Goal: Transaction & Acquisition: Book appointment/travel/reservation

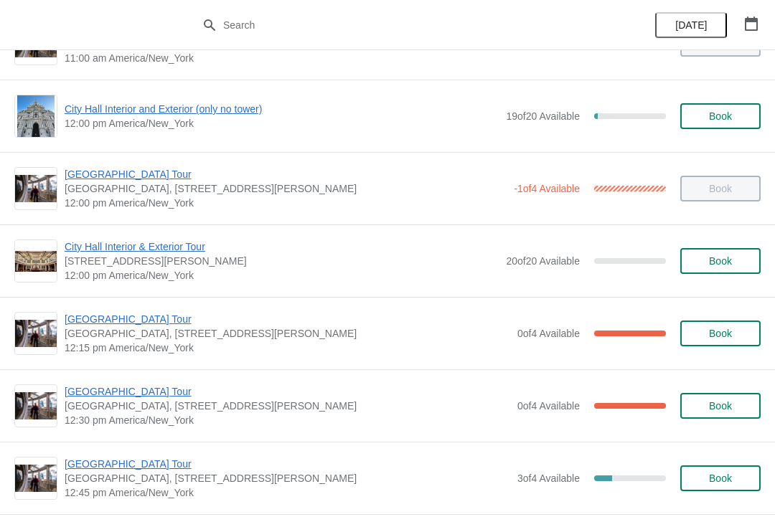
scroll to position [568, 0]
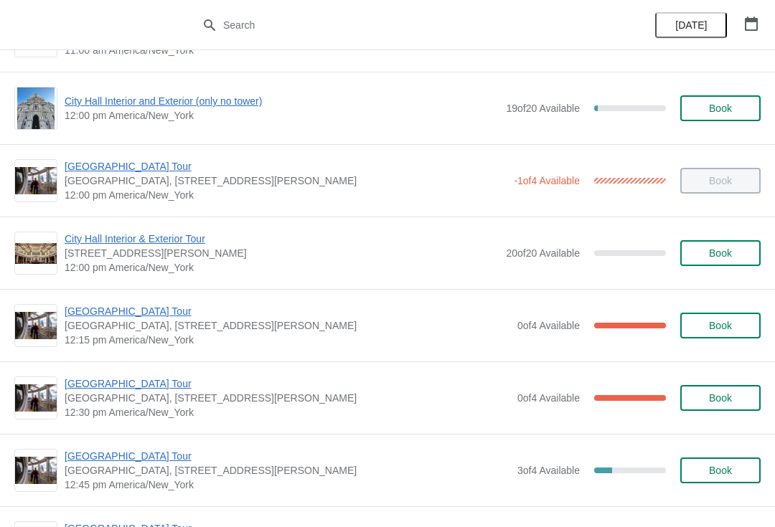
click at [141, 318] on span "[GEOGRAPHIC_DATA] Tour" at bounding box center [288, 311] width 446 height 14
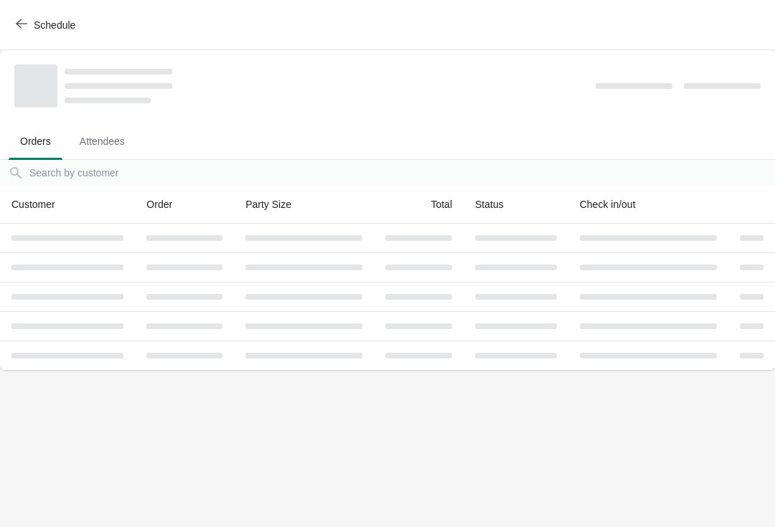
scroll to position [0, 0]
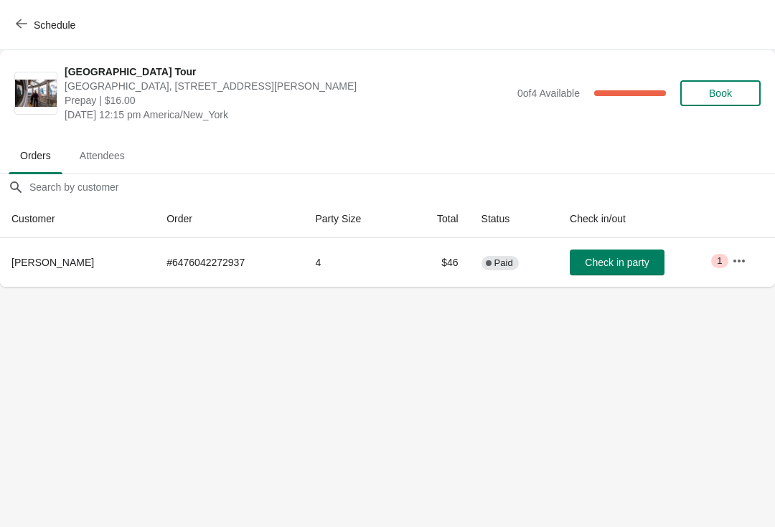
click at [29, 34] on button "Schedule" at bounding box center [47, 25] width 80 height 26
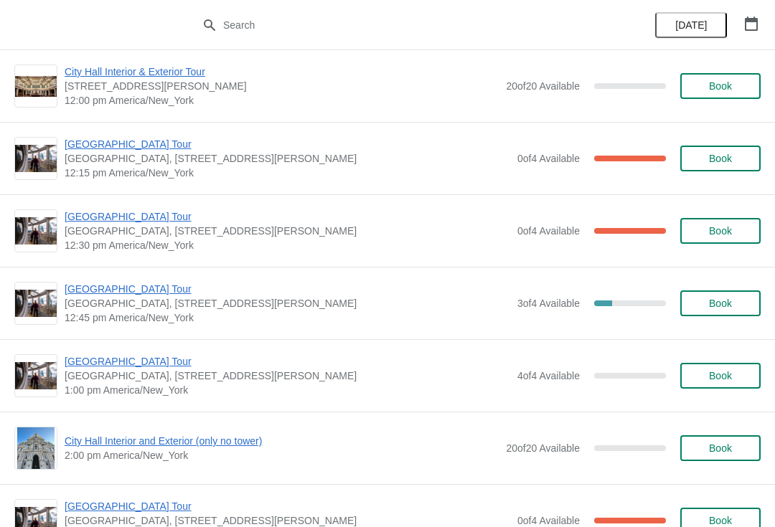
scroll to position [743, 0]
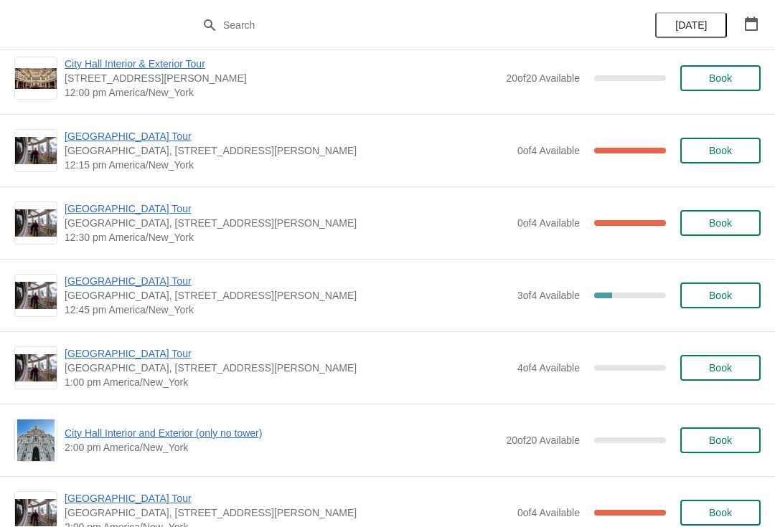
click at [728, 297] on span "Book" at bounding box center [720, 295] width 23 height 11
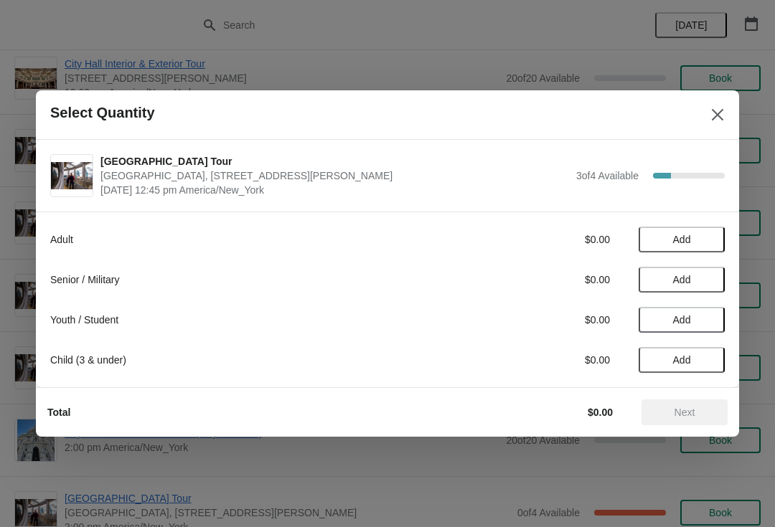
click at [698, 273] on button "Add" at bounding box center [682, 280] width 86 height 26
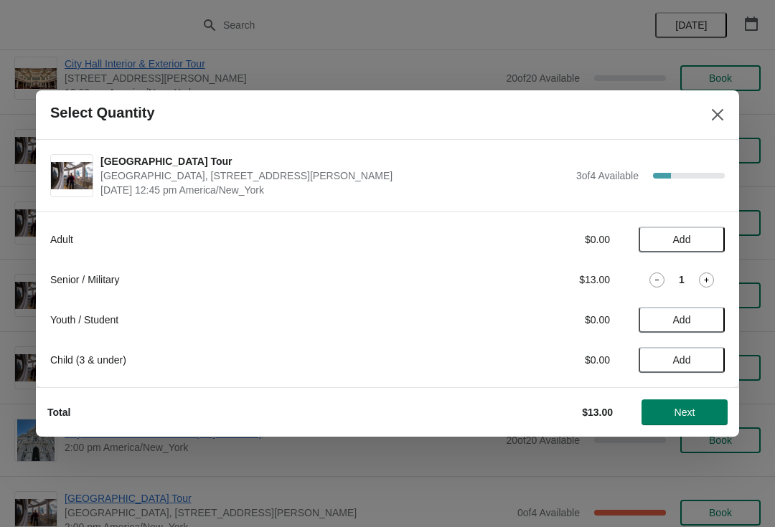
click at [698, 414] on span "Next" at bounding box center [684, 412] width 63 height 11
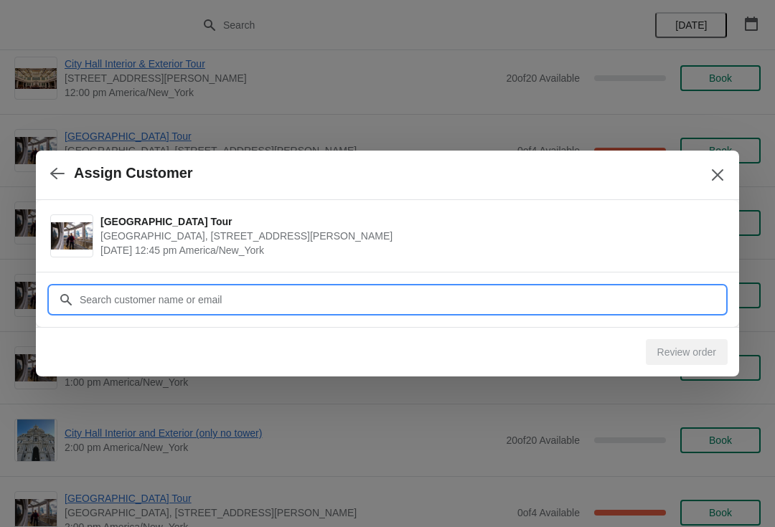
click at [657, 305] on input "Customer" at bounding box center [402, 300] width 646 height 26
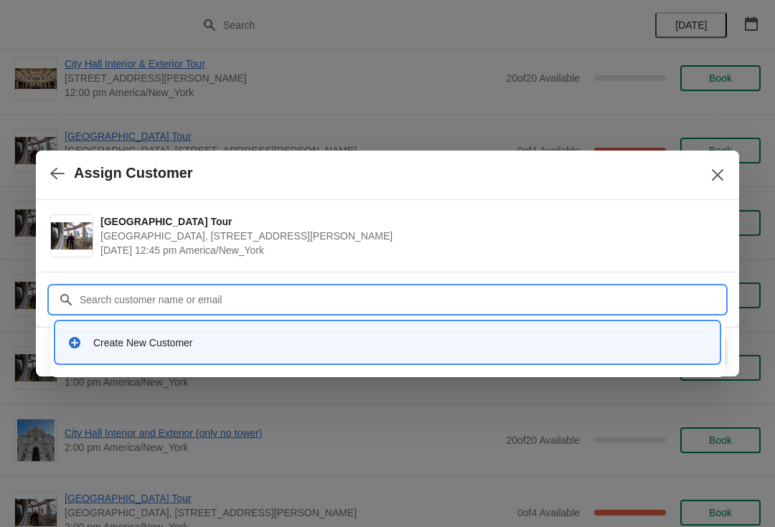
click at [299, 288] on input "Customer" at bounding box center [402, 300] width 646 height 26
click at [220, 342] on div "Create New Customer" at bounding box center [400, 343] width 614 height 14
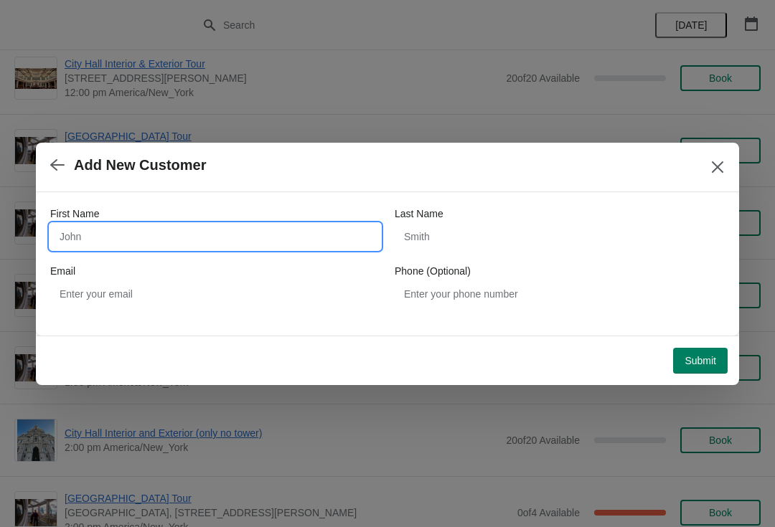
click at [217, 225] on input "First Name" at bounding box center [215, 237] width 330 height 26
type input "Anatlony"
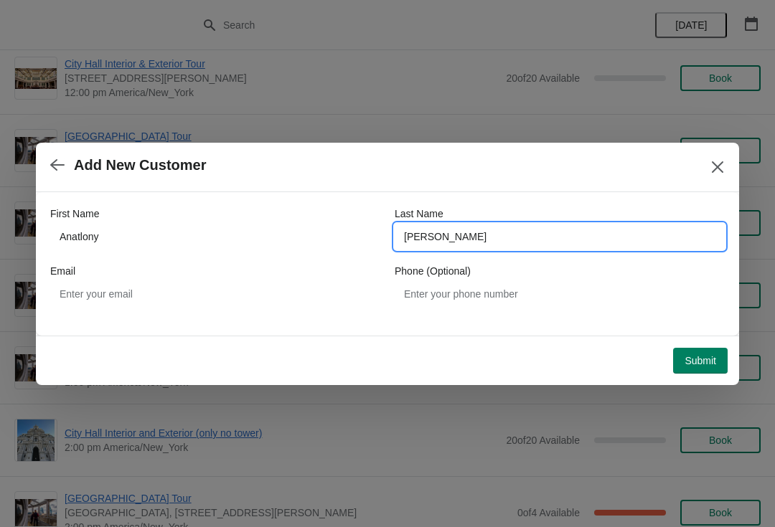
type input "Slesarenko"
click at [711, 365] on span "Submit" at bounding box center [701, 360] width 32 height 11
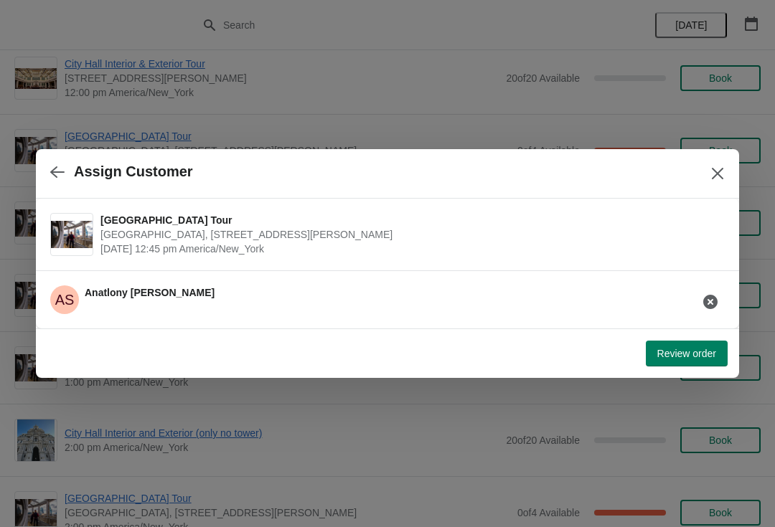
click at [685, 357] on span "Review order" at bounding box center [686, 353] width 59 height 11
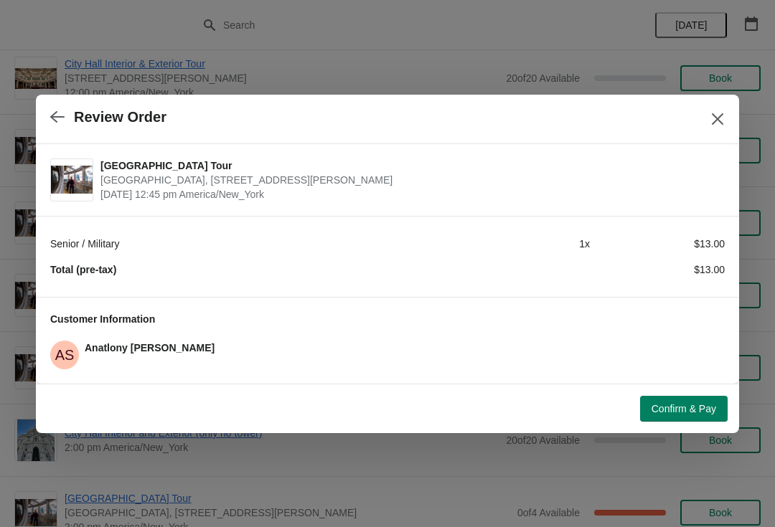
click at [688, 413] on span "Confirm & Pay" at bounding box center [684, 408] width 65 height 11
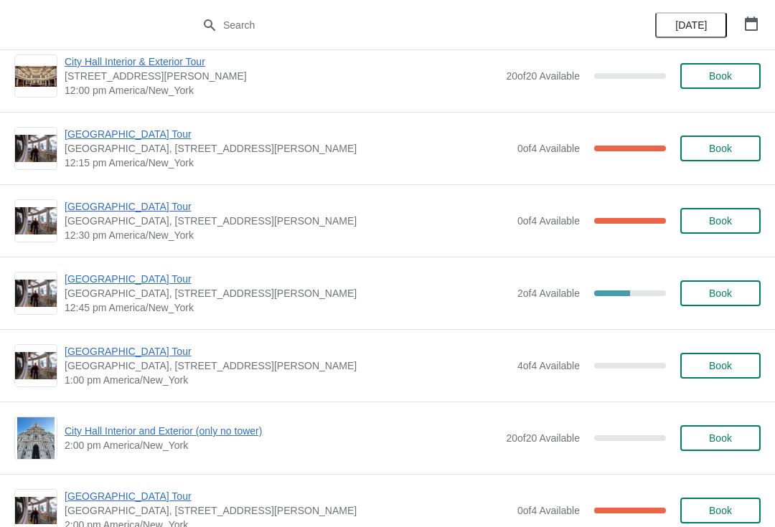
scroll to position [750, 0]
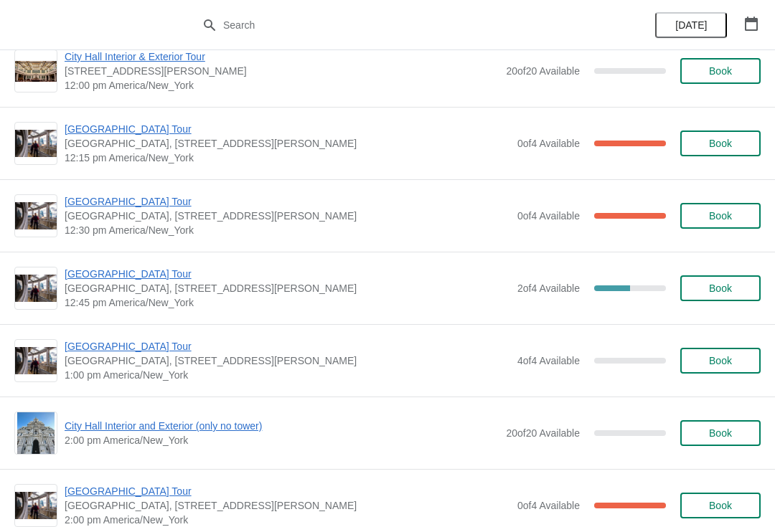
click at [84, 207] on span "[GEOGRAPHIC_DATA] Tour" at bounding box center [288, 201] width 446 height 14
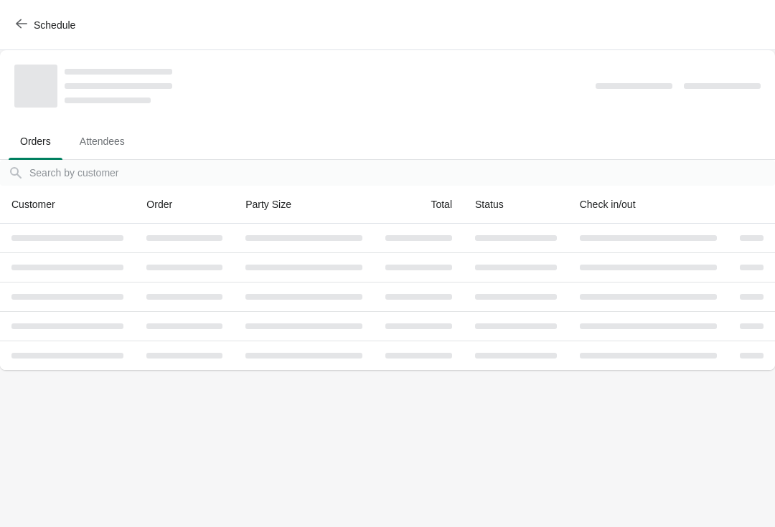
scroll to position [0, 0]
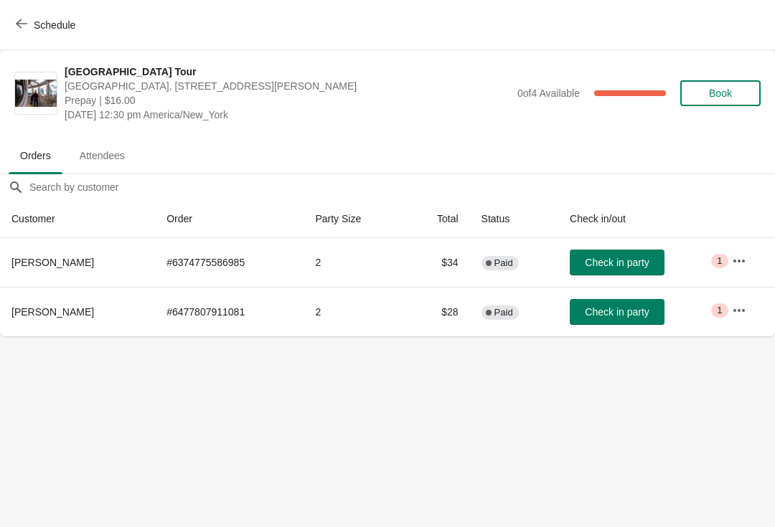
click at [751, 301] on button "button" at bounding box center [739, 311] width 26 height 26
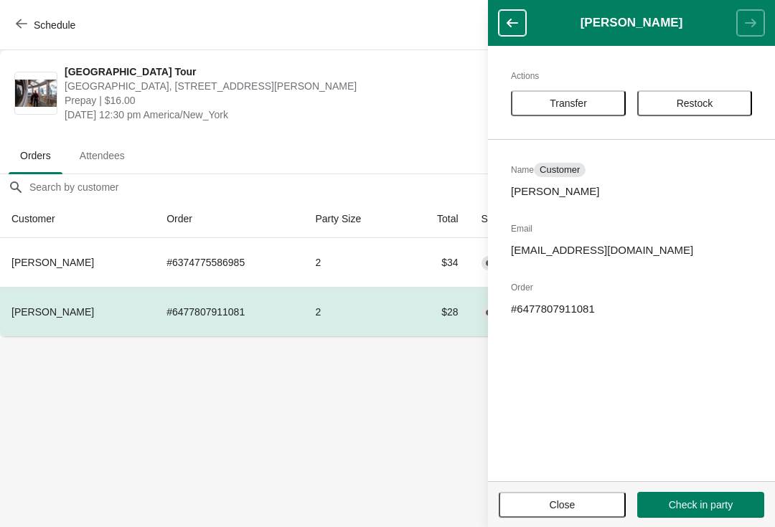
click at [560, 93] on button "Transfer" at bounding box center [568, 103] width 115 height 26
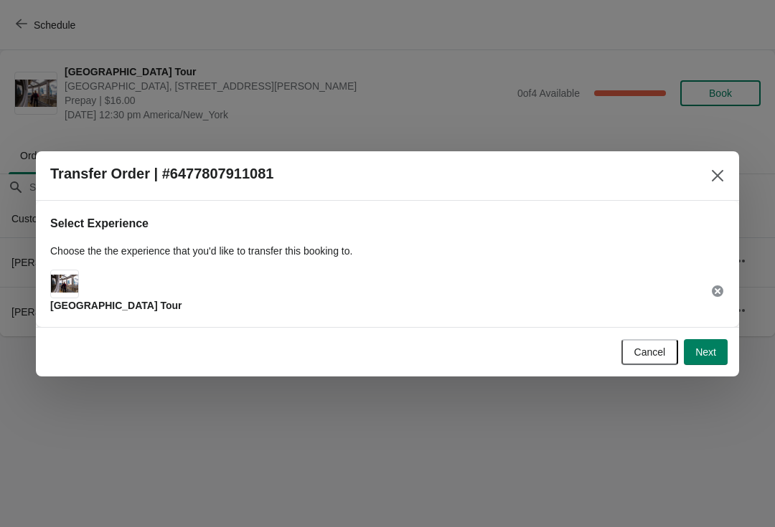
click at [711, 352] on span "Next" at bounding box center [705, 352] width 21 height 11
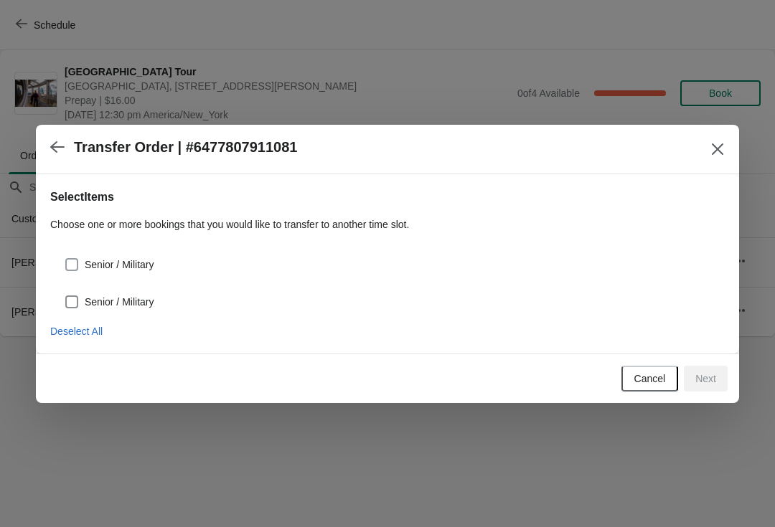
click at [104, 261] on span "Senior / Military" at bounding box center [119, 265] width 69 height 14
click at [66, 259] on input "Senior / Military" at bounding box center [65, 258] width 1 height 1
checkbox input "true"
select select "Senior / Military"
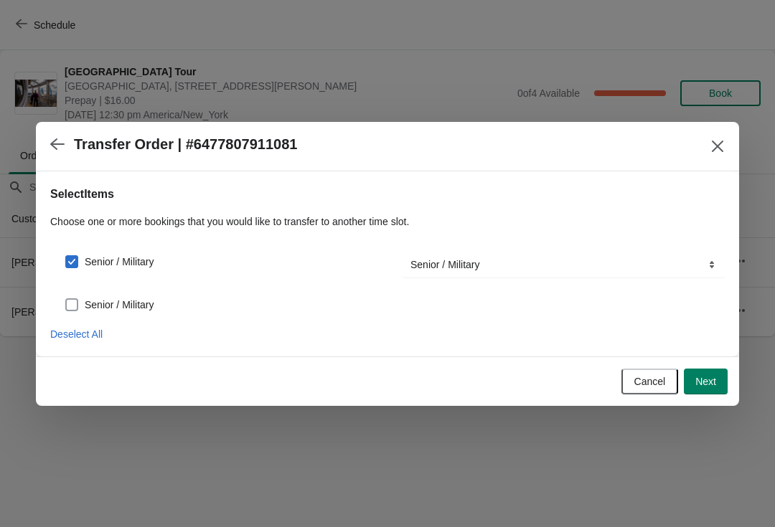
click at [106, 296] on label "Senior / Military" at bounding box center [109, 305] width 89 height 20
click at [66, 298] on input "Senior / Military" at bounding box center [65, 298] width 1 height 1
checkbox input "true"
select select "Senior / Military"
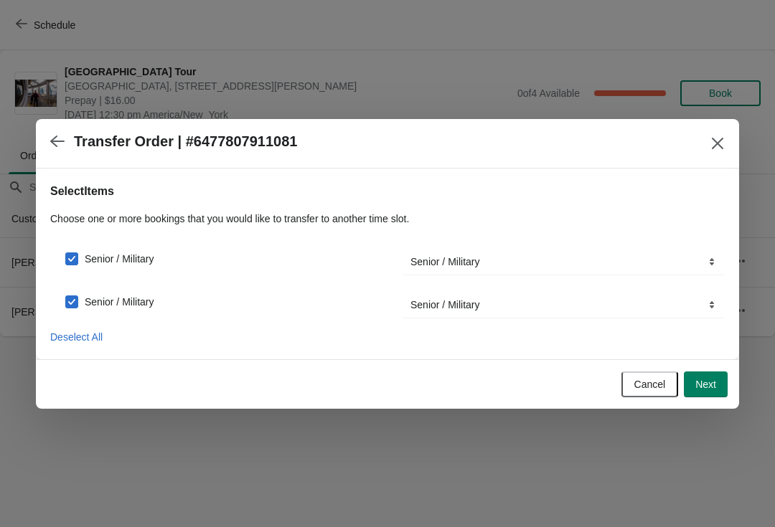
click at [712, 375] on button "Next" at bounding box center [706, 385] width 44 height 26
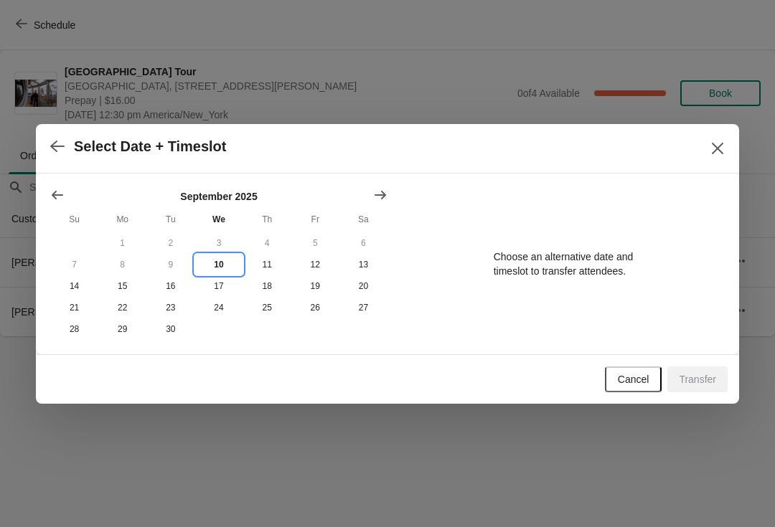
click at [220, 265] on button "10" at bounding box center [218, 265] width 48 height 22
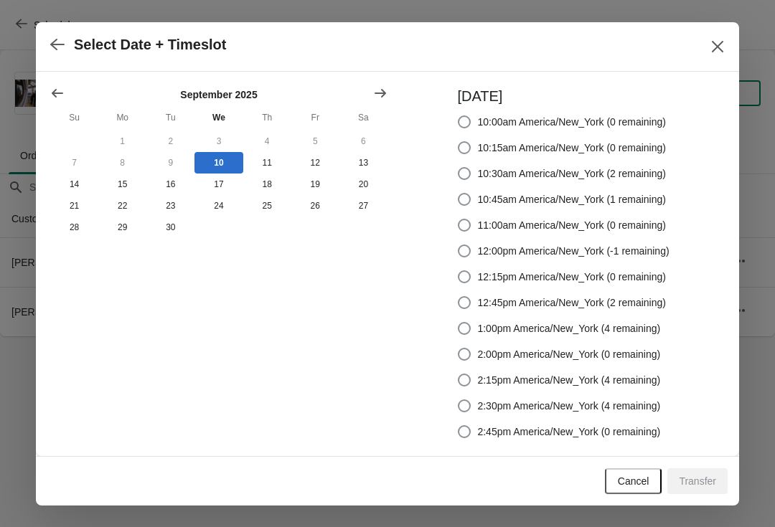
click at [465, 325] on span at bounding box center [464, 328] width 13 height 13
click at [459, 323] on input "1:00pm America/New_York (4 remaining)" at bounding box center [458, 322] width 1 height 1
radio input "true"
click at [691, 476] on span "Transfer" at bounding box center [697, 481] width 37 height 11
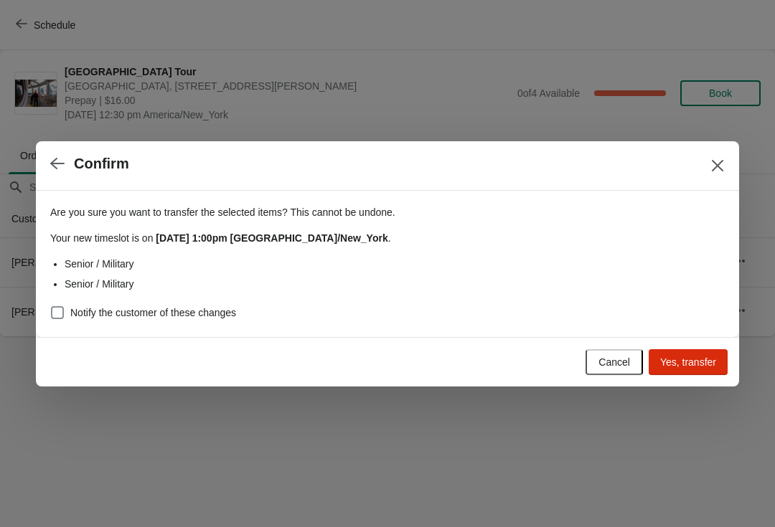
click at [669, 366] on span "Yes, transfer" at bounding box center [688, 362] width 56 height 11
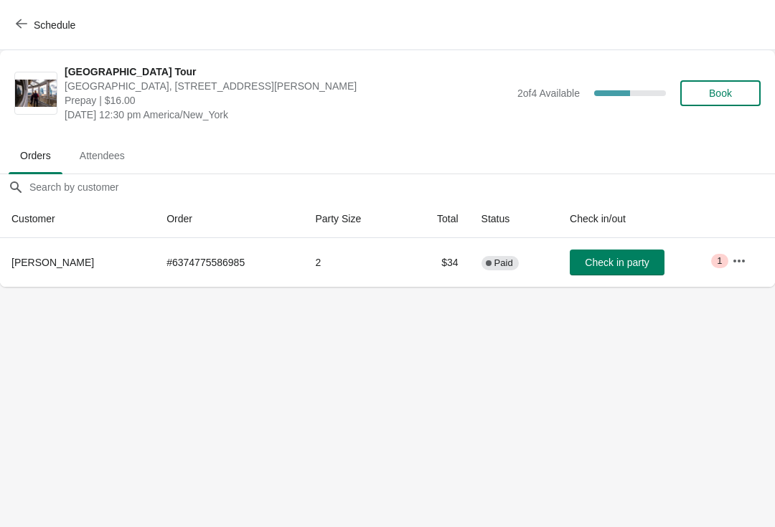
click at [741, 99] on button "Book" at bounding box center [720, 93] width 80 height 26
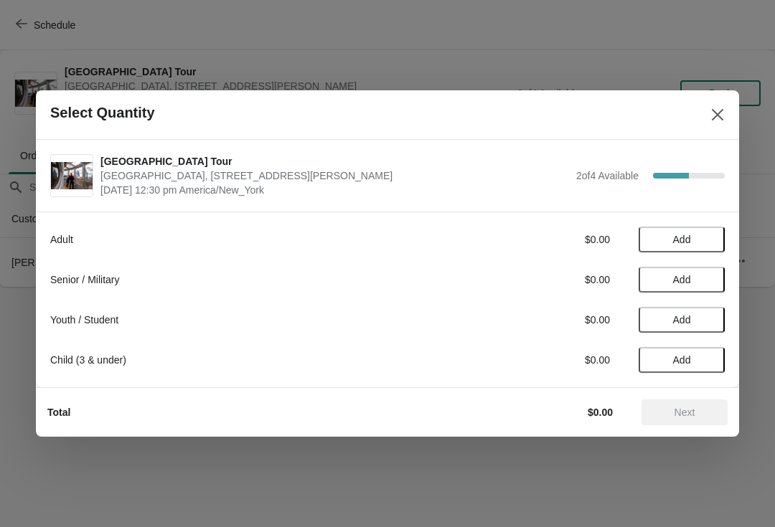
click at [704, 243] on span "Add" at bounding box center [682, 239] width 60 height 11
click at [704, 418] on span "Next" at bounding box center [684, 412] width 63 height 11
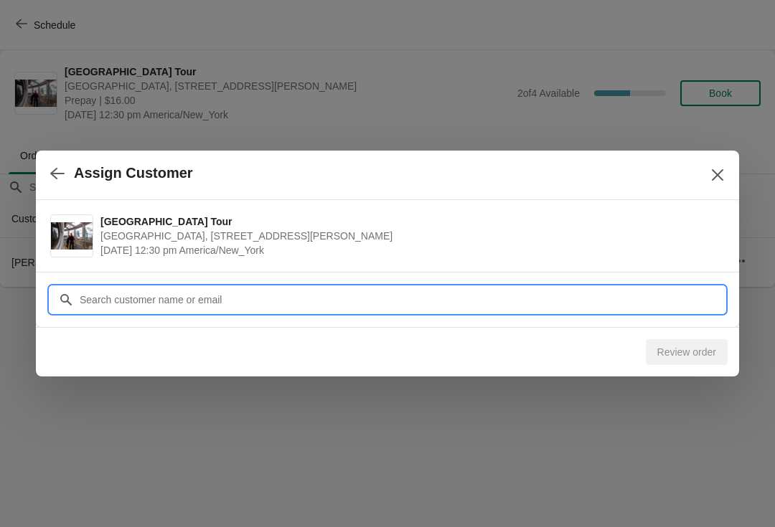
click at [513, 304] on input "Customer" at bounding box center [402, 300] width 646 height 26
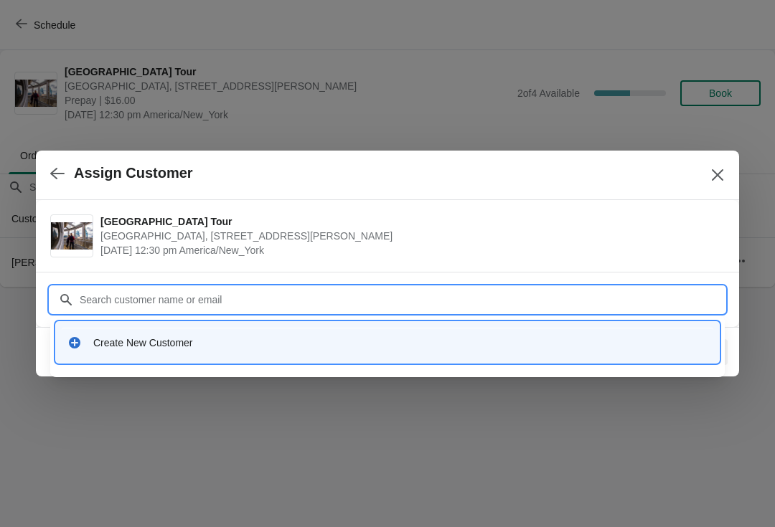
click at [243, 342] on div "Create New Customer" at bounding box center [400, 343] width 614 height 14
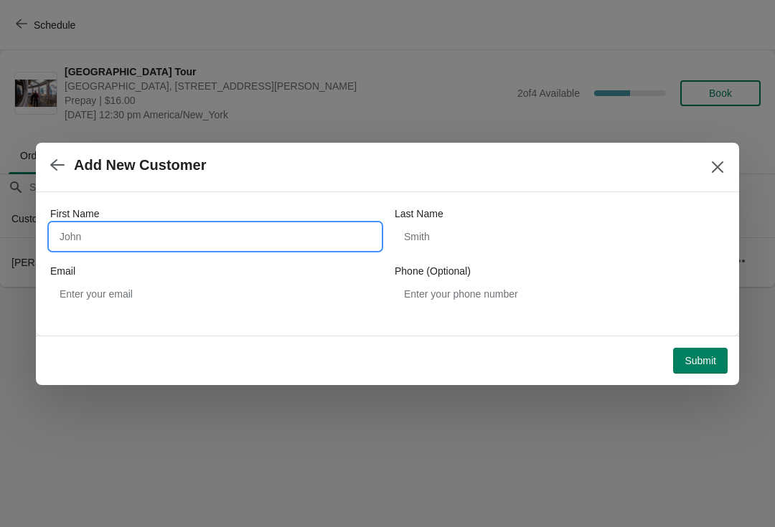
click at [274, 230] on input "First Name" at bounding box center [215, 237] width 330 height 26
type input "Cherilyn"
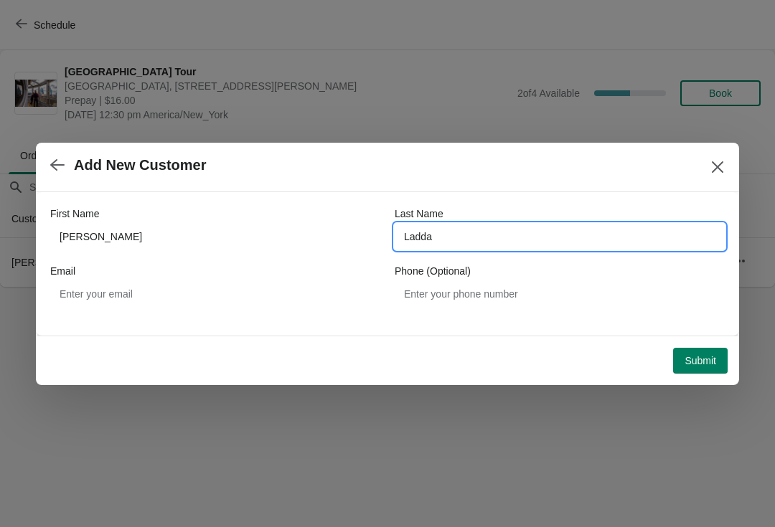
type input "Ladda"
click at [698, 364] on span "Submit" at bounding box center [701, 360] width 32 height 11
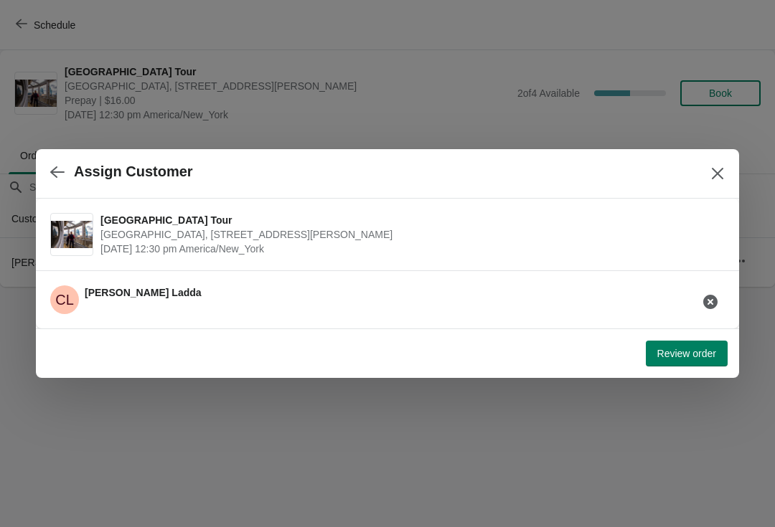
click at [678, 364] on button "Review order" at bounding box center [687, 354] width 82 height 26
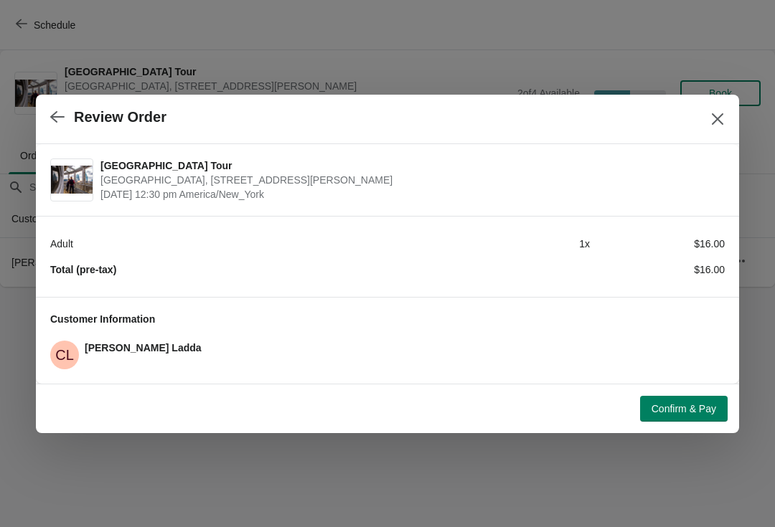
click at [708, 405] on span "Confirm & Pay" at bounding box center [684, 408] width 65 height 11
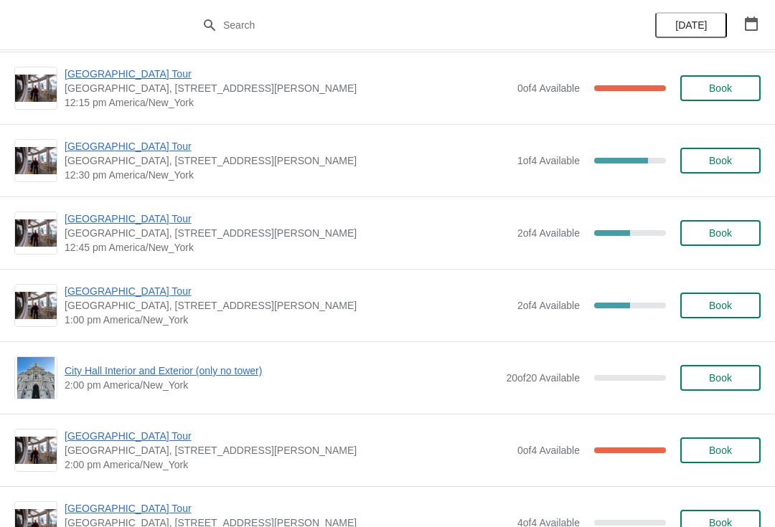
scroll to position [803, 0]
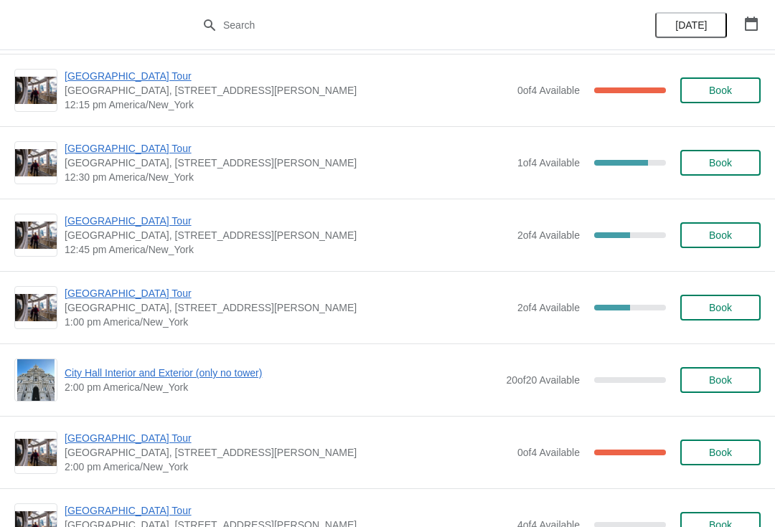
click at [133, 224] on span "[GEOGRAPHIC_DATA] Tour" at bounding box center [288, 221] width 446 height 14
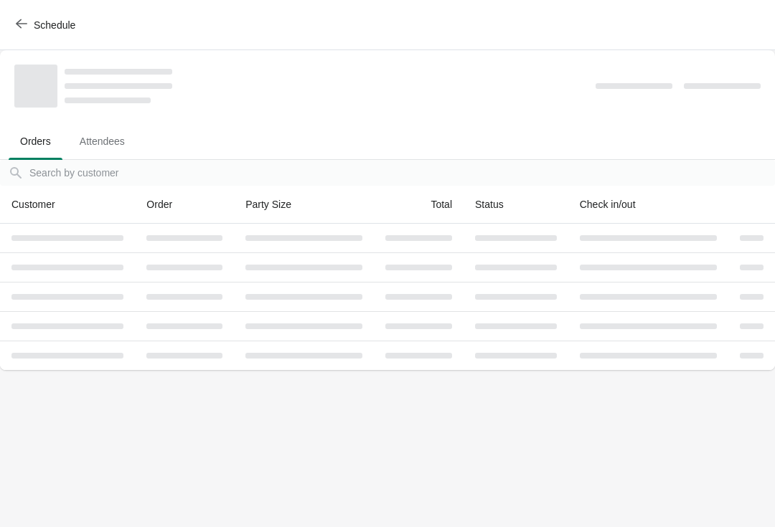
scroll to position [0, 0]
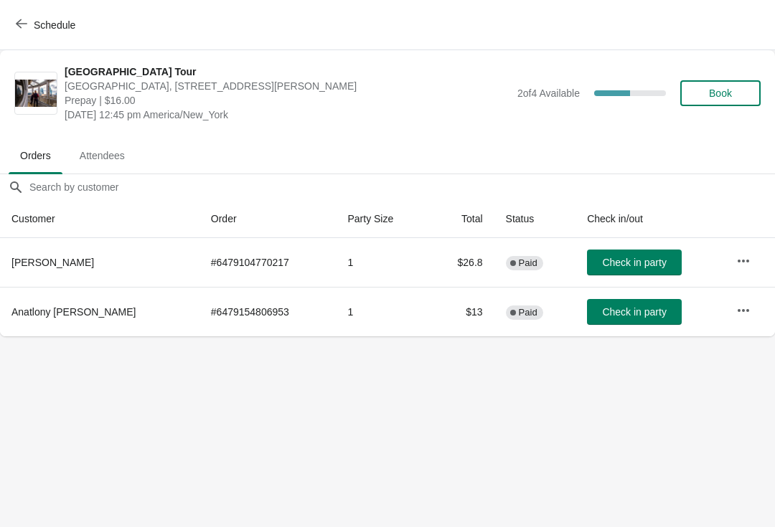
click at [30, 19] on span "Schedule" at bounding box center [47, 25] width 57 height 14
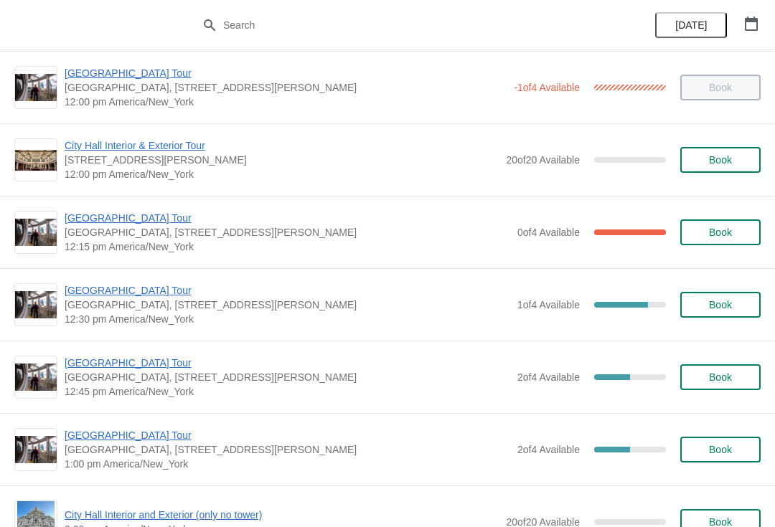
scroll to position [662, 0]
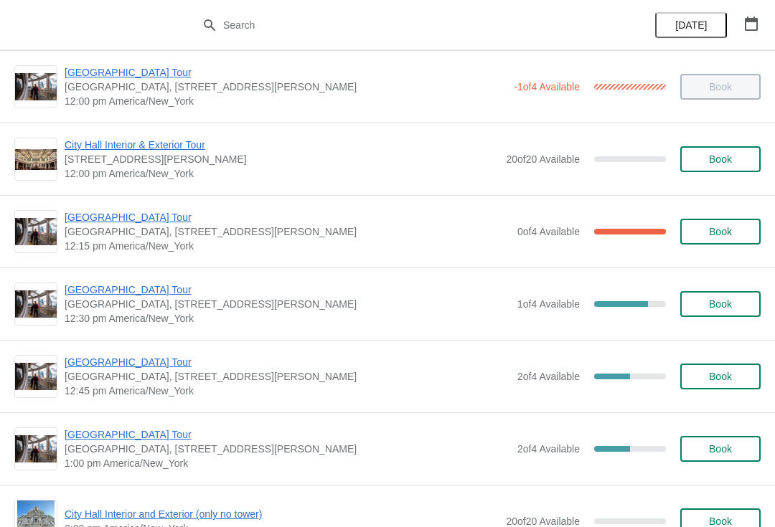
click at [164, 289] on span "[GEOGRAPHIC_DATA] Tour" at bounding box center [288, 290] width 446 height 14
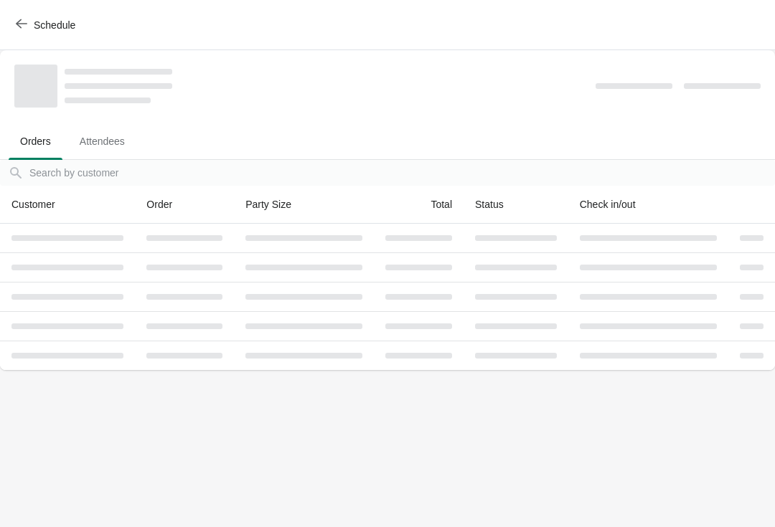
scroll to position [0, 0]
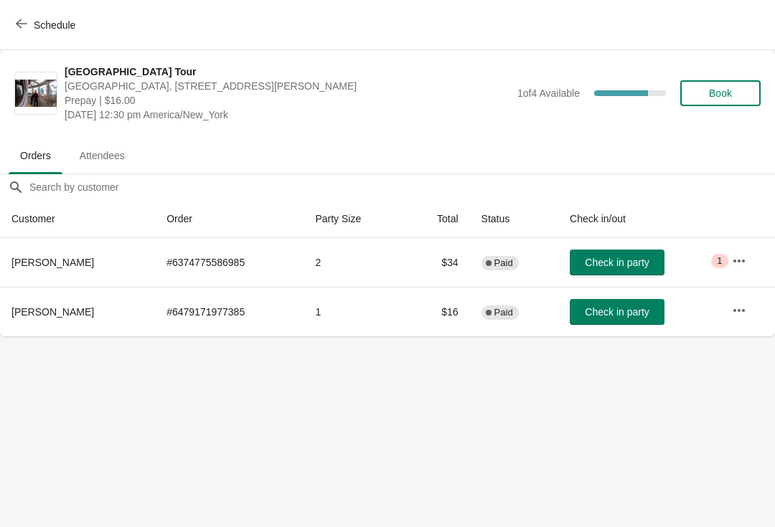
click at [744, 312] on icon "button" at bounding box center [739, 311] width 14 height 14
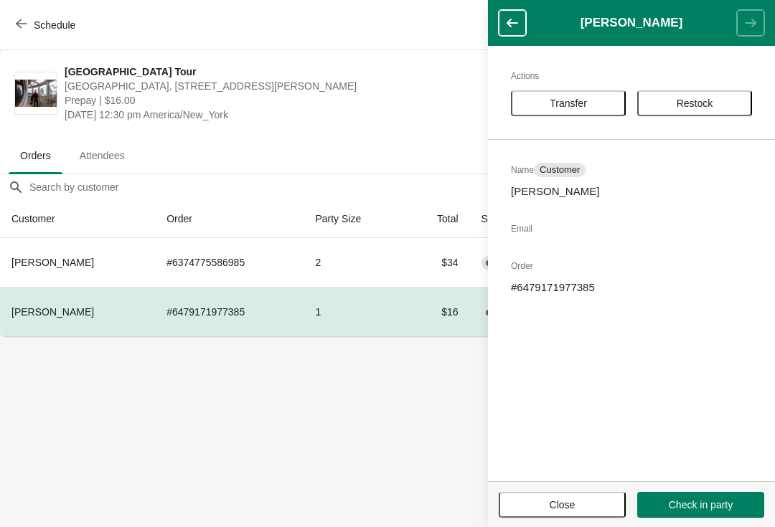
click at [587, 103] on span "Transfer" at bounding box center [568, 103] width 37 height 11
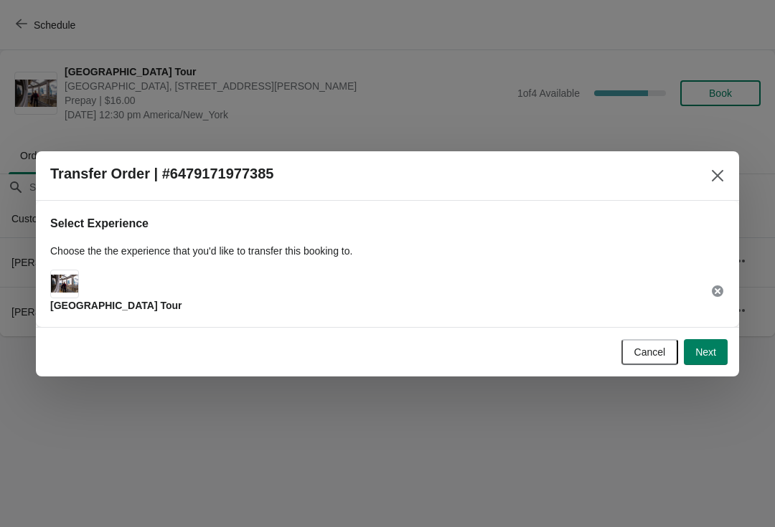
click at [710, 355] on span "Next" at bounding box center [705, 352] width 21 height 11
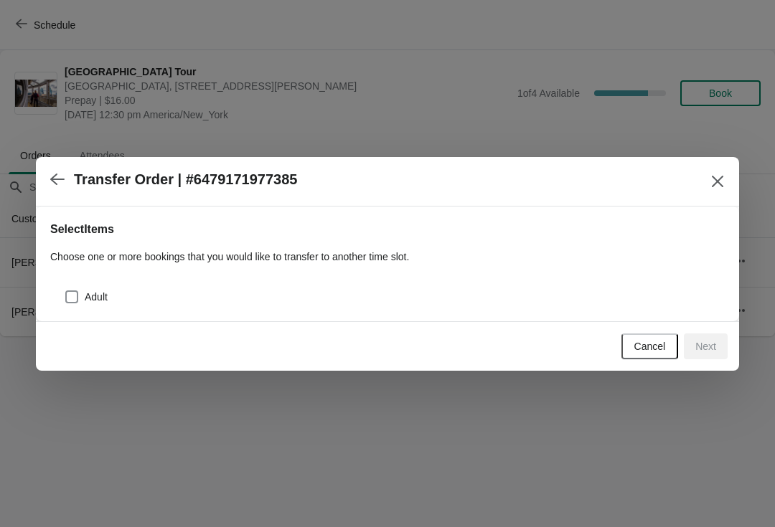
click at [103, 295] on span "Adult" at bounding box center [96, 297] width 23 height 14
click at [66, 291] on input "Adult" at bounding box center [65, 291] width 1 height 1
checkbox input "true"
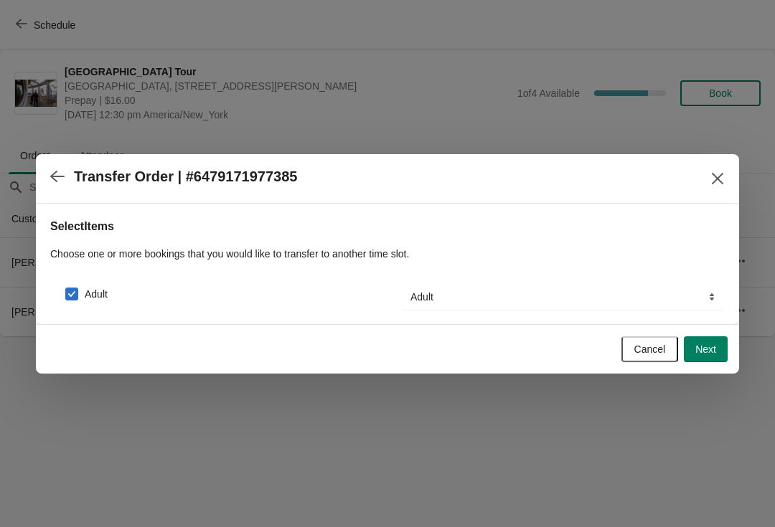
click at [710, 344] on span "Next" at bounding box center [705, 349] width 21 height 11
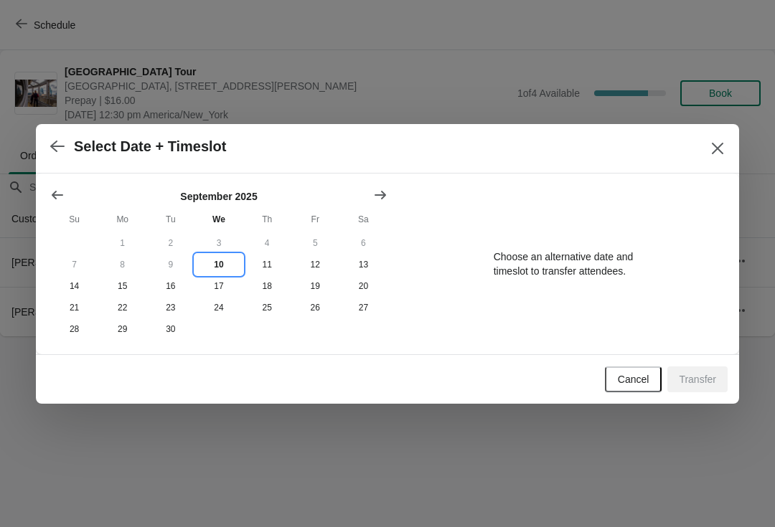
click at [222, 262] on button "10" at bounding box center [218, 265] width 48 height 22
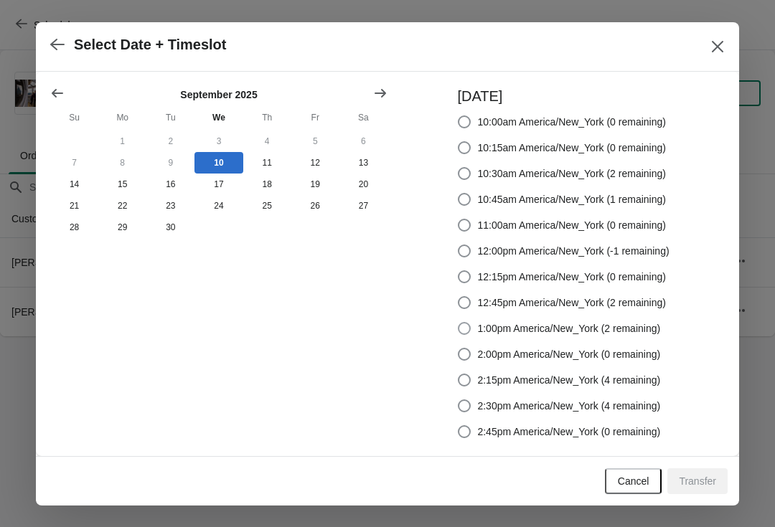
click at [565, 326] on span "1:00pm America/New_York (2 remaining)" at bounding box center [568, 328] width 183 height 14
click at [459, 323] on input "1:00pm America/New_York (2 remaining)" at bounding box center [458, 322] width 1 height 1
radio input "true"
click at [710, 479] on span "Transfer" at bounding box center [697, 481] width 37 height 11
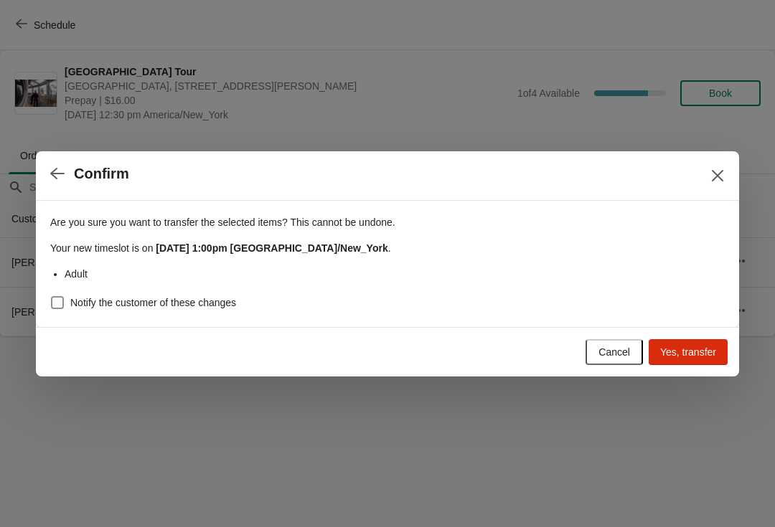
click at [698, 353] on span "Yes, transfer" at bounding box center [688, 352] width 56 height 11
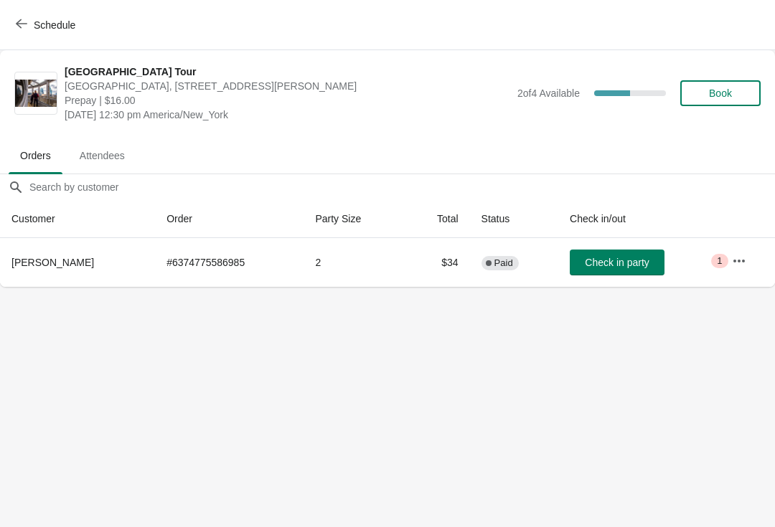
click at [622, 258] on span "Check in party" at bounding box center [617, 262] width 64 height 11
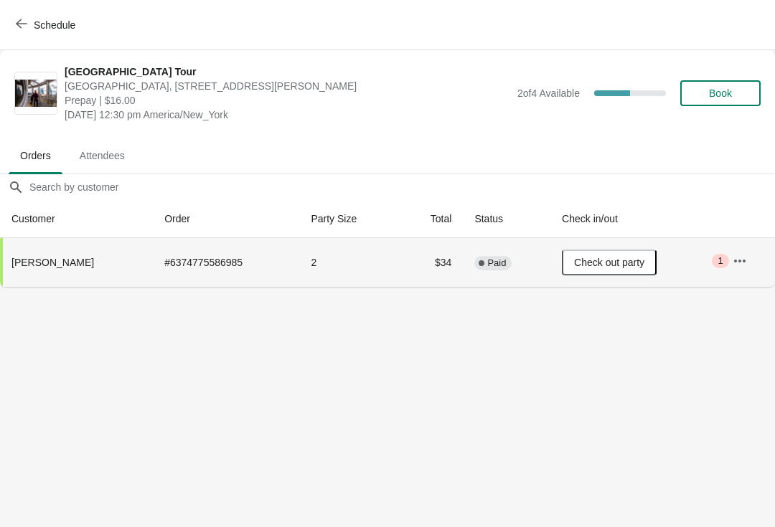
click at [17, 12] on button "Schedule" at bounding box center [47, 25] width 80 height 26
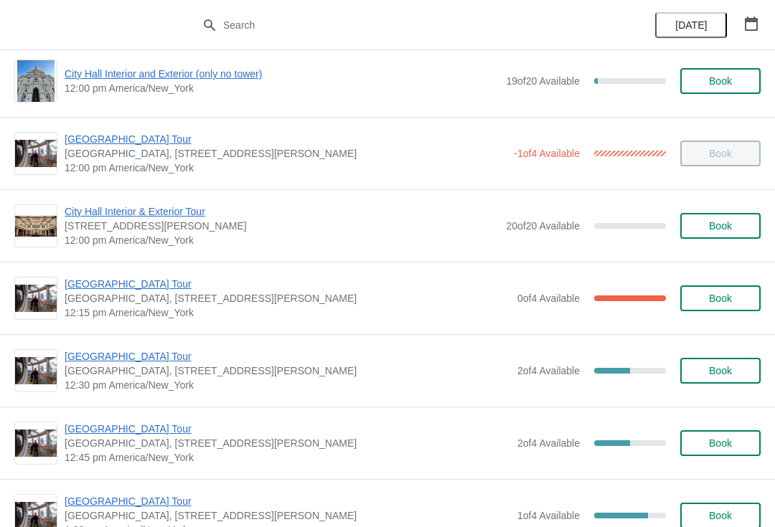
scroll to position [596, 0]
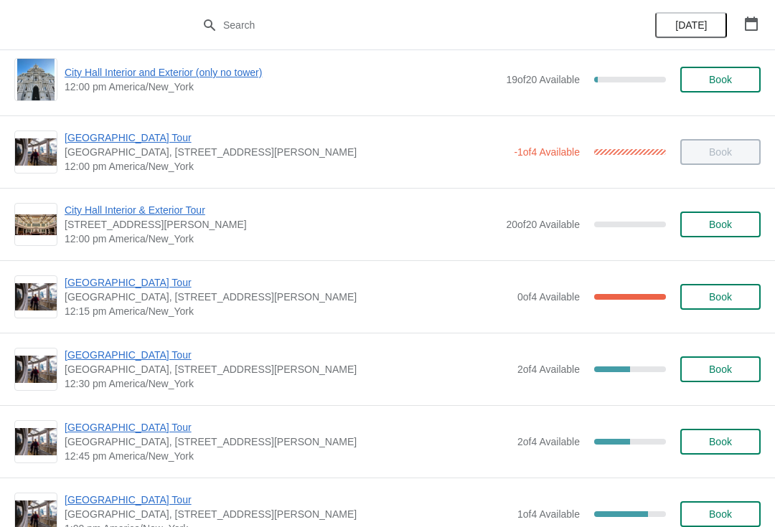
click at [156, 418] on div "[GEOGRAPHIC_DATA] [GEOGRAPHIC_DATA], [STREET_ADDRESS][PERSON_NAME] 12:45 pm [GE…" at bounding box center [387, 441] width 775 height 72
click at [139, 431] on span "[GEOGRAPHIC_DATA] Tour" at bounding box center [288, 427] width 446 height 14
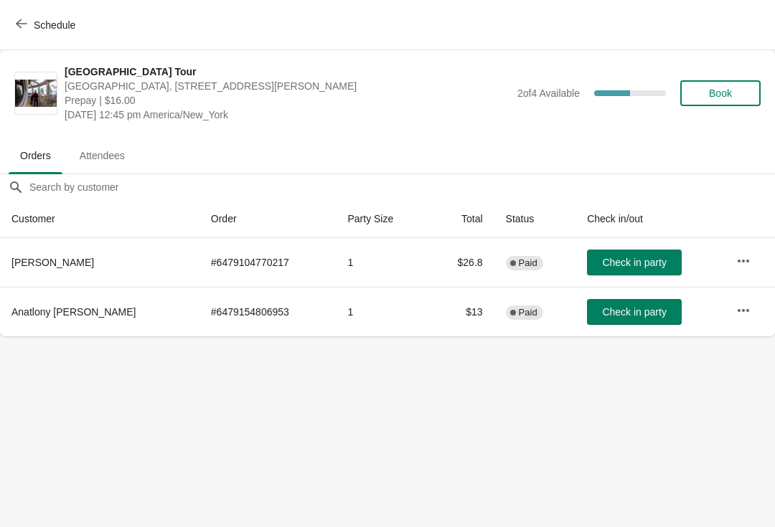
scroll to position [0, 0]
